Goal: Task Accomplishment & Management: Complete application form

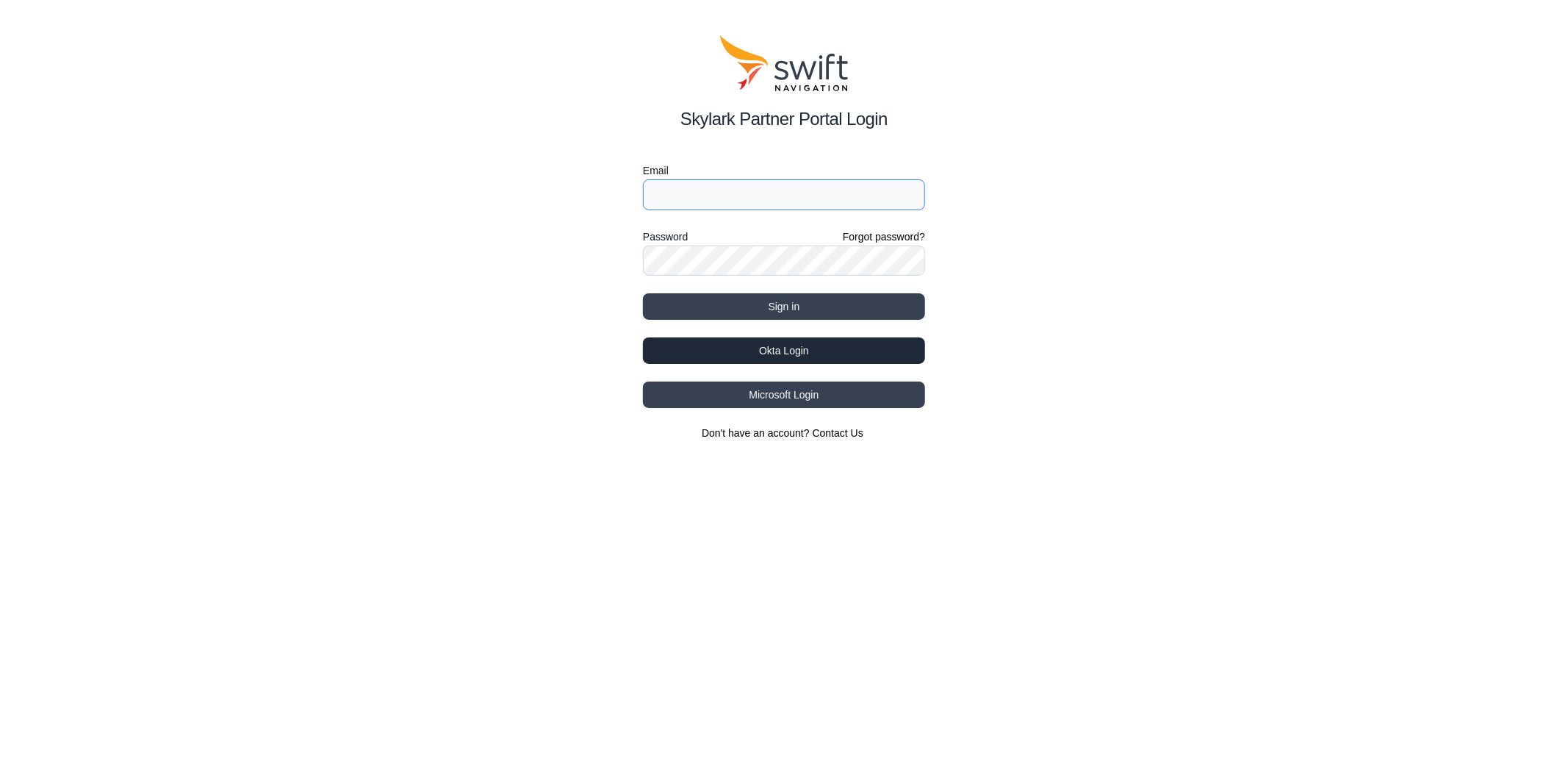
type input "bo.du@swift-nav.com"
click at [805, 343] on button "Okta Login" at bounding box center [784, 350] width 282 height 26
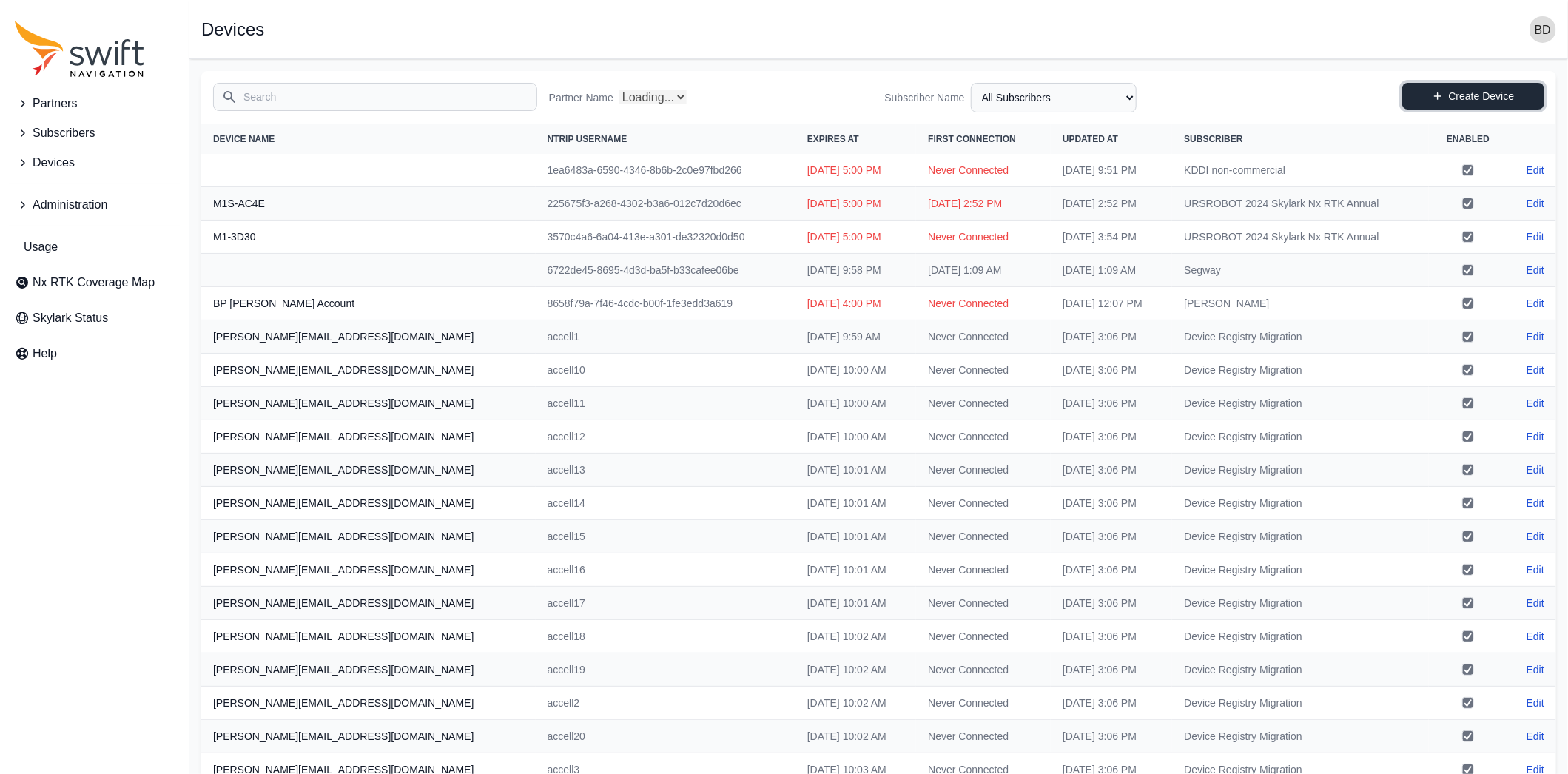
click at [1483, 94] on link "Create Device" at bounding box center [1473, 96] width 142 height 27
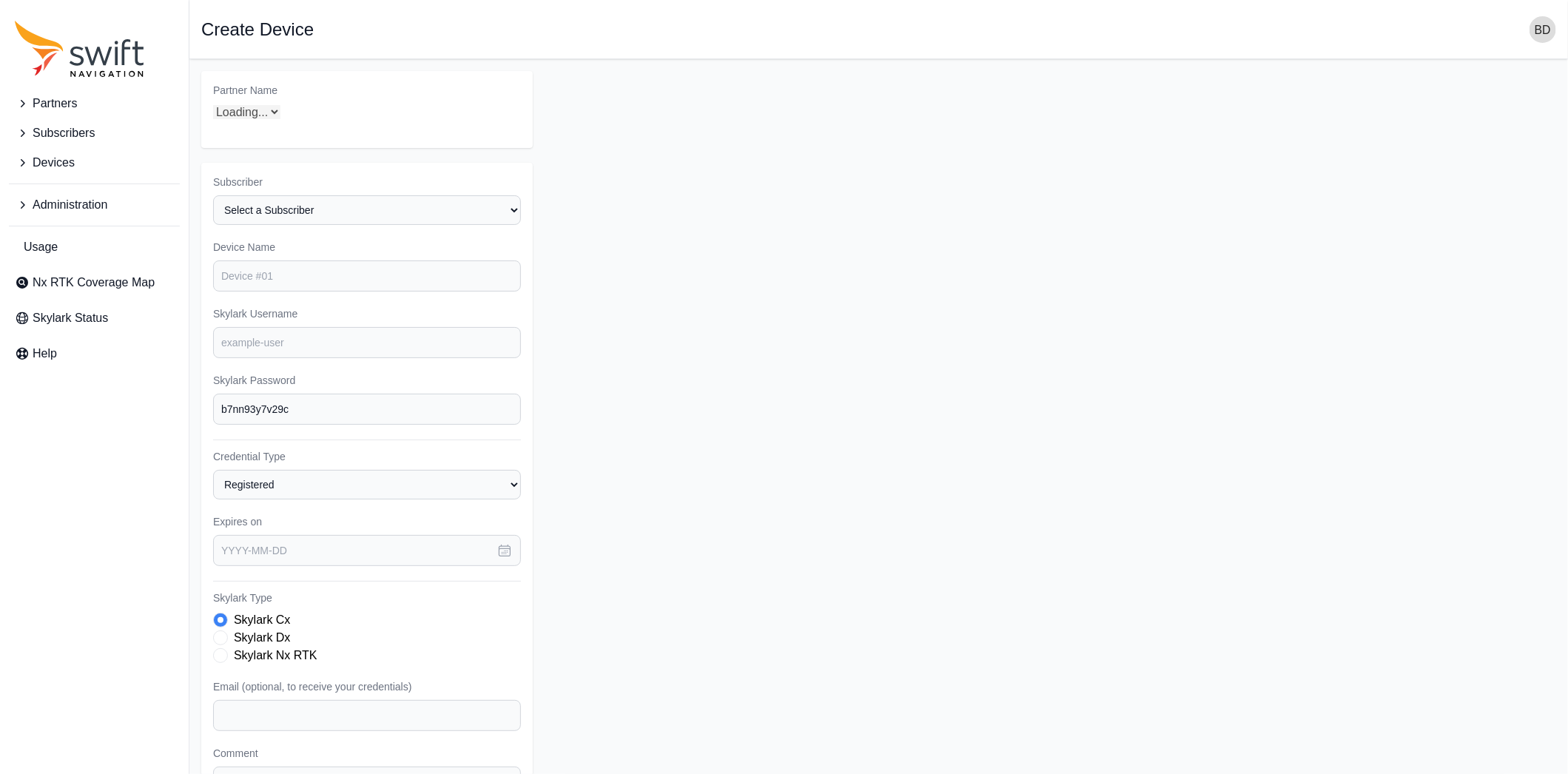
select select "ab3272ce-40d0-4c94-a524-96a758ab755c"
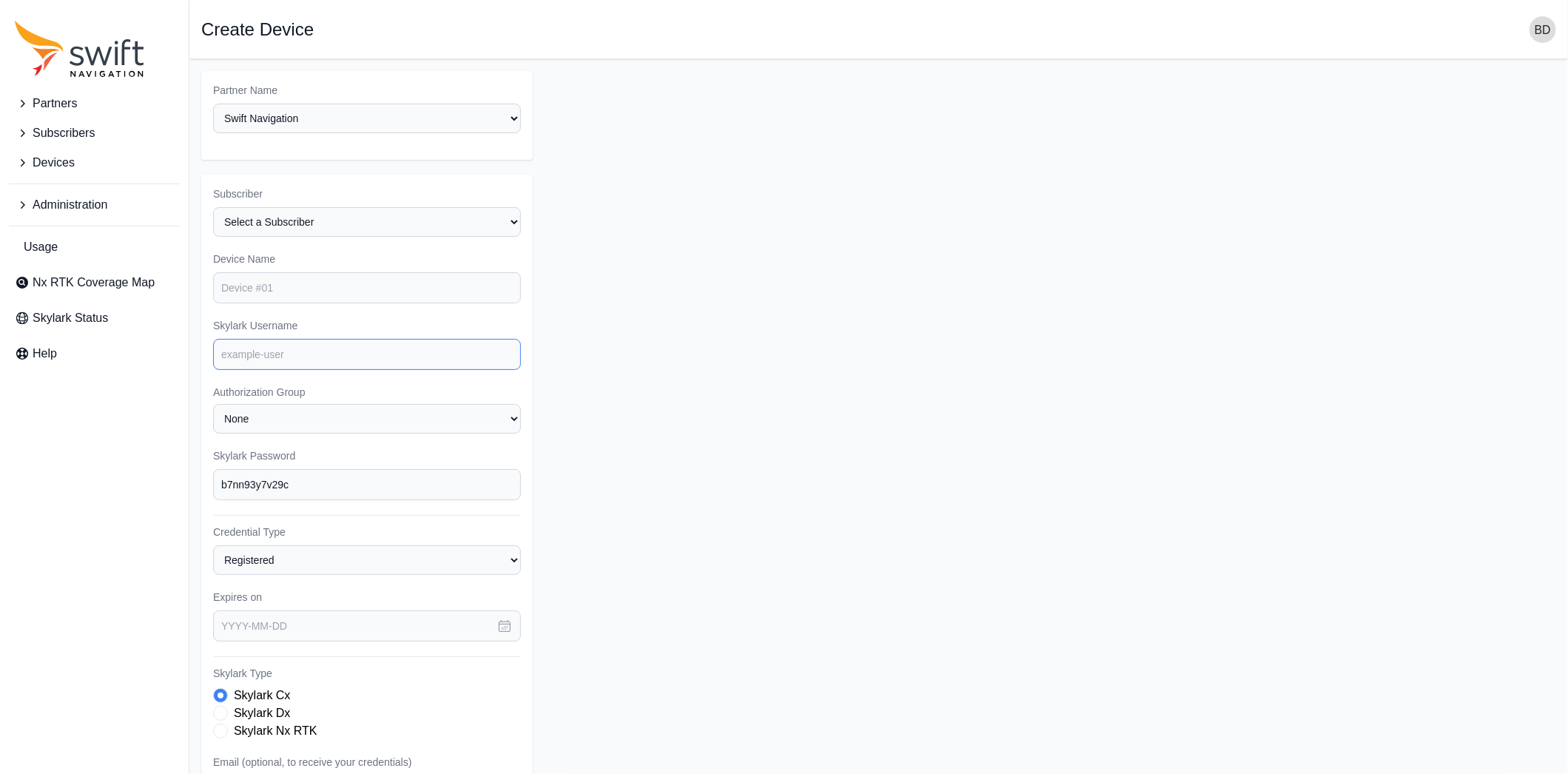
click at [297, 339] on input "Skylark Username" at bounding box center [367, 354] width 308 height 31
click at [268, 283] on input "Device Name" at bounding box center [367, 288] width 308 height 31
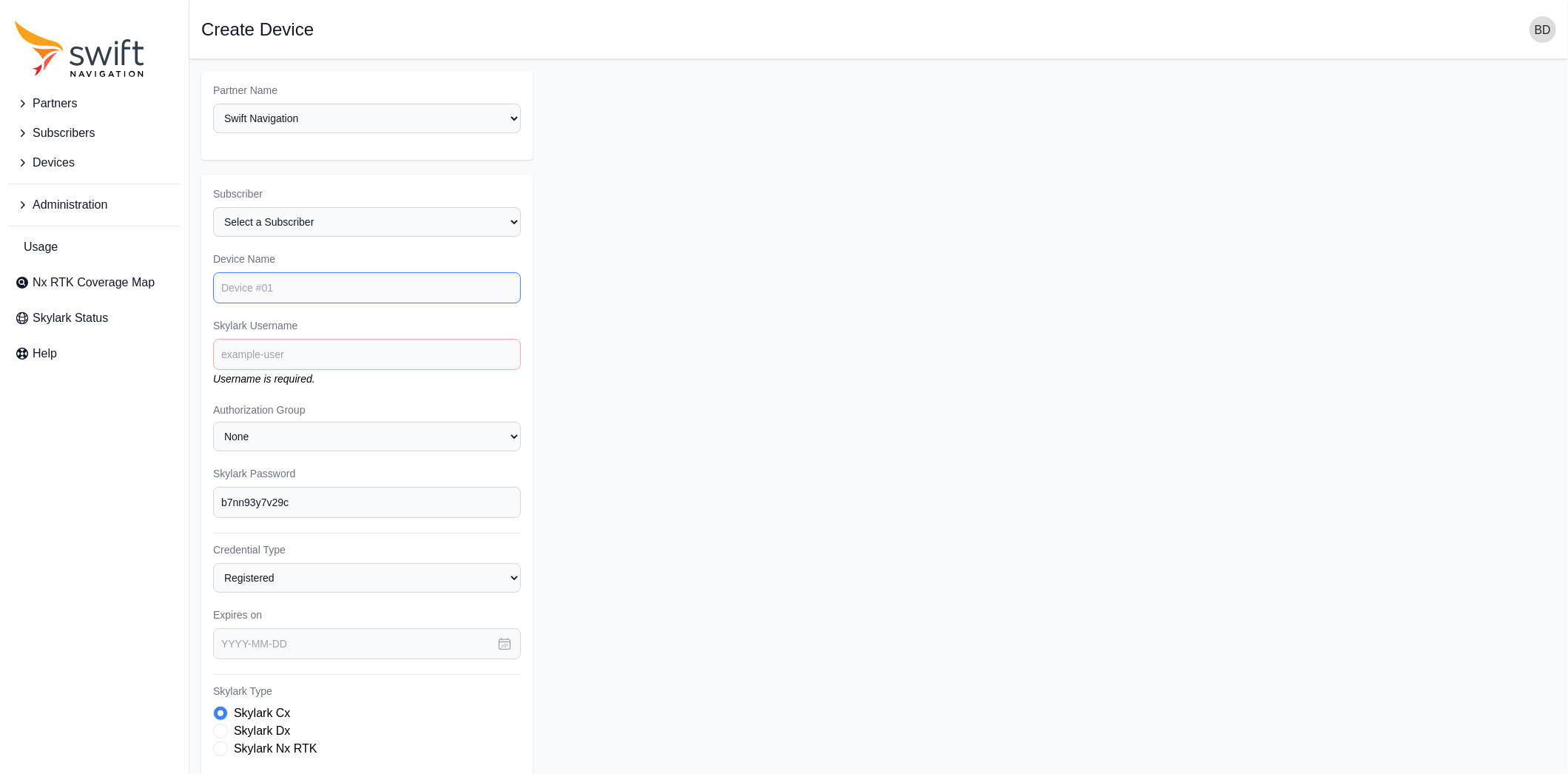
scroll to position [230, 0]
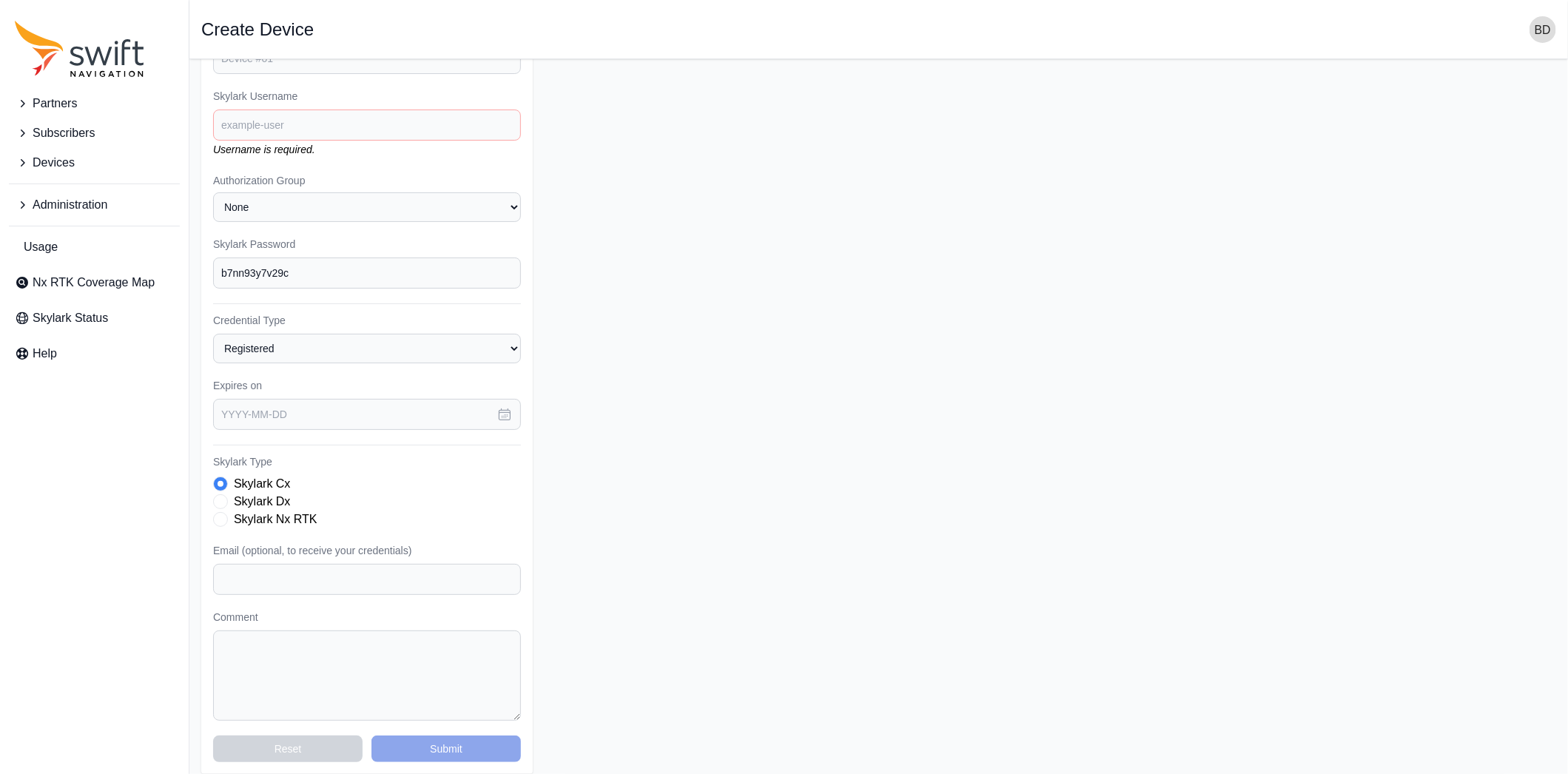
click at [218, 494] on span "Skylark Type" at bounding box center [221, 501] width 15 height 15
click at [217, 512] on span "Skylark Type" at bounding box center [221, 520] width 15 height 15
click at [225, 478] on div "Skylark Cx" at bounding box center [367, 483] width 308 height 17
click at [222, 494] on span "Skylark Type" at bounding box center [221, 501] width 15 height 15
click at [339, 511] on div "Skylark Nx RTK" at bounding box center [367, 519] width 308 height 17
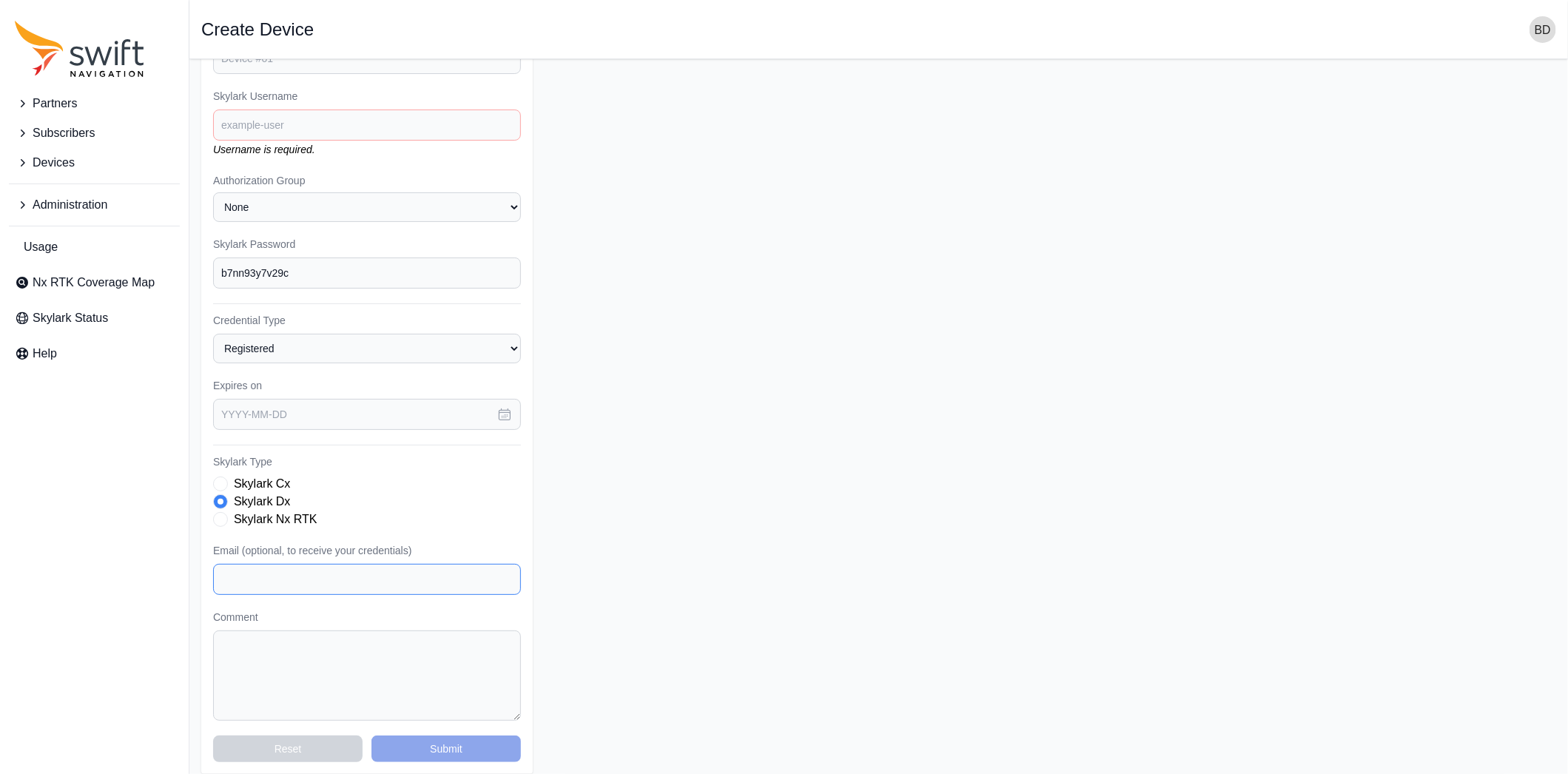
click at [319, 573] on input "Email (optional, to receive your credentials)" at bounding box center [367, 579] width 308 height 31
